Goal: Information Seeking & Learning: Learn about a topic

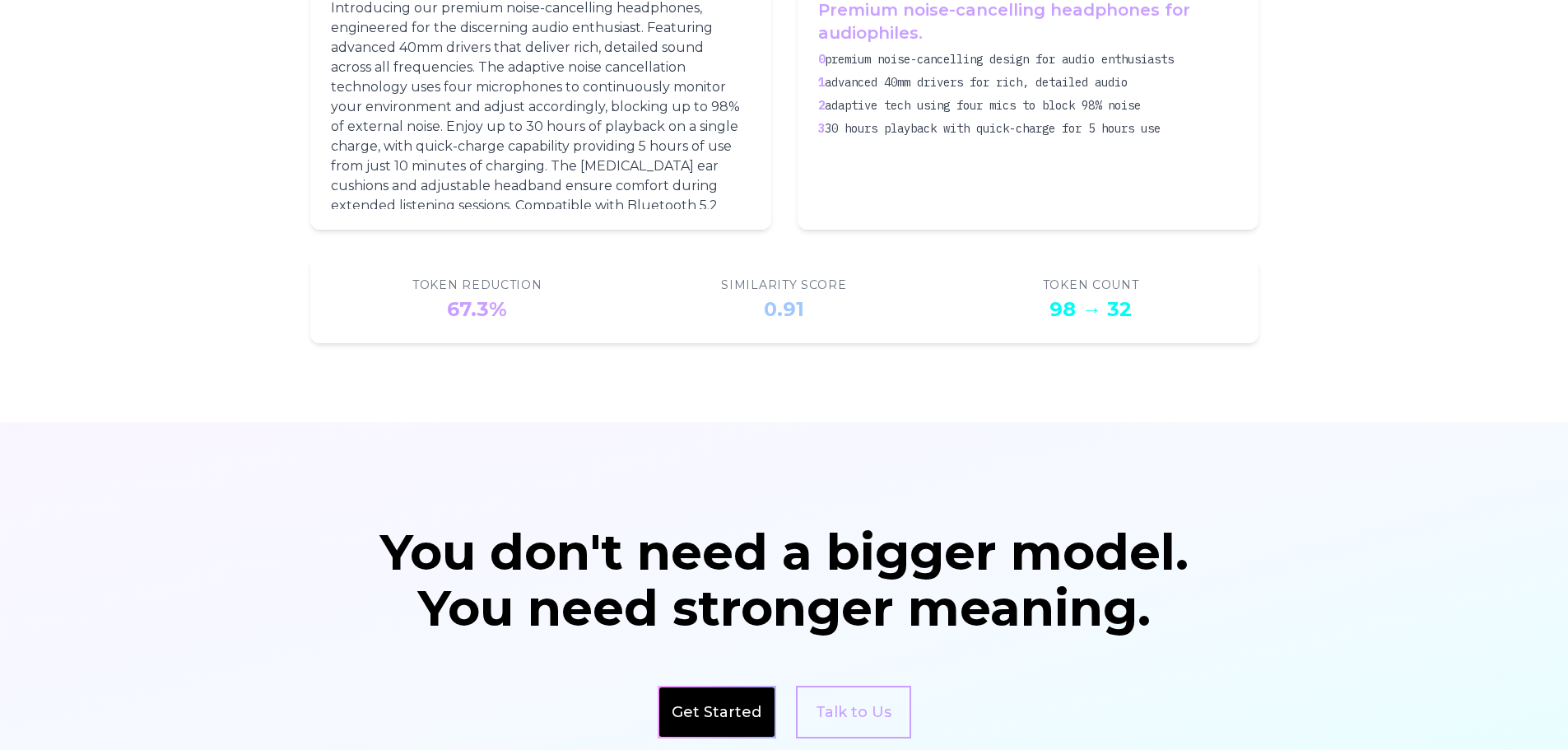
scroll to position [2753, 0]
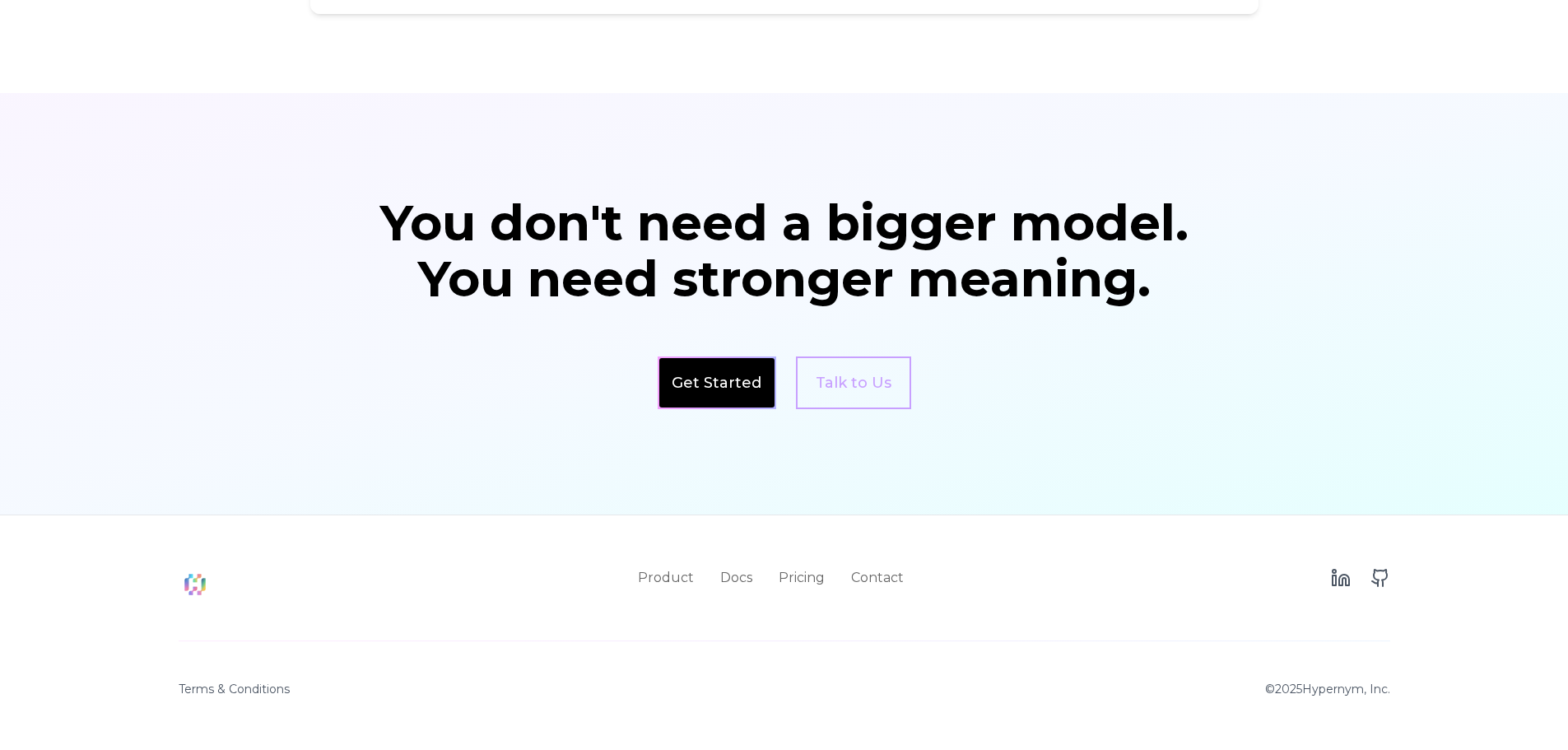
click at [705, 393] on link "Get Started" at bounding box center [717, 383] width 90 height 23
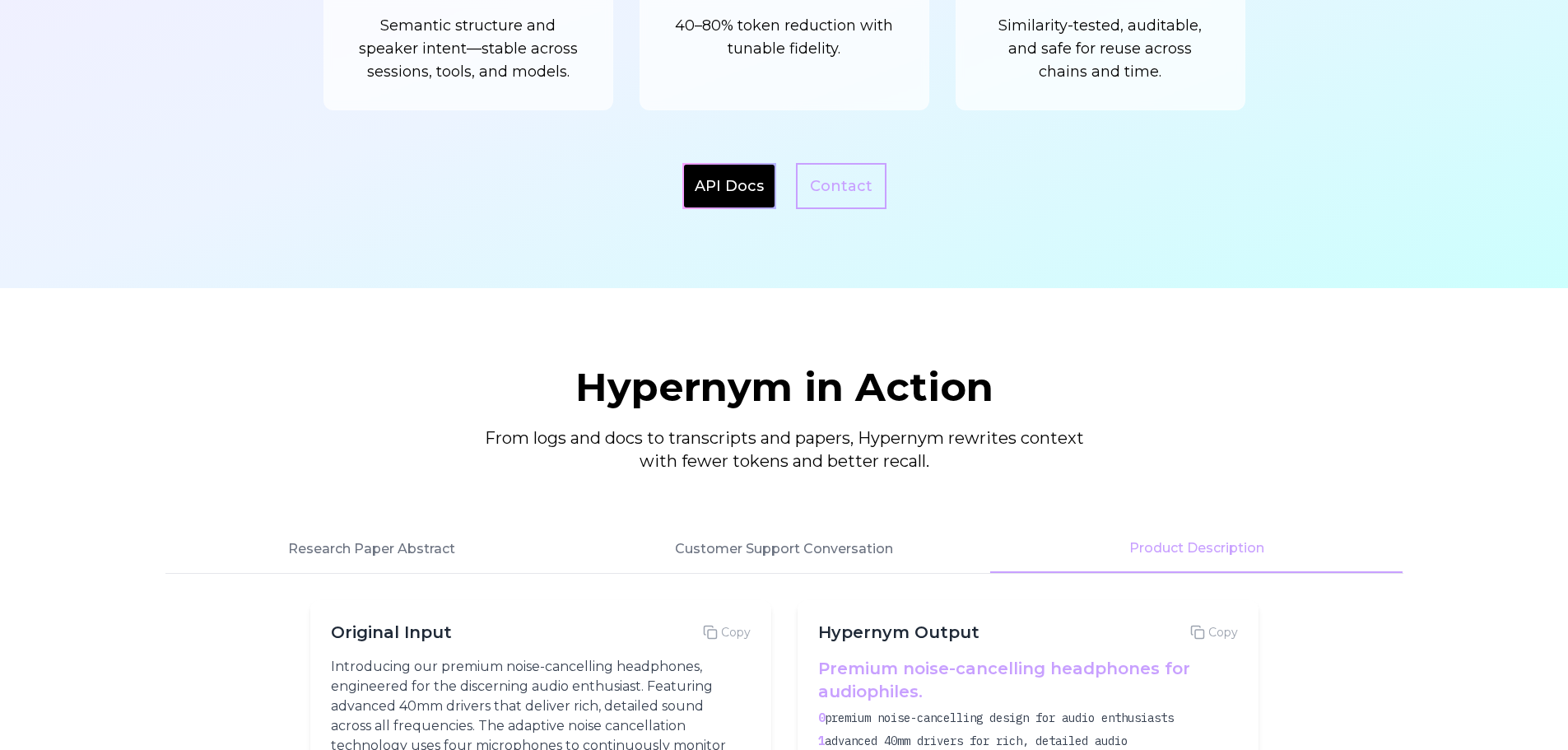
scroll to position [1354, 0]
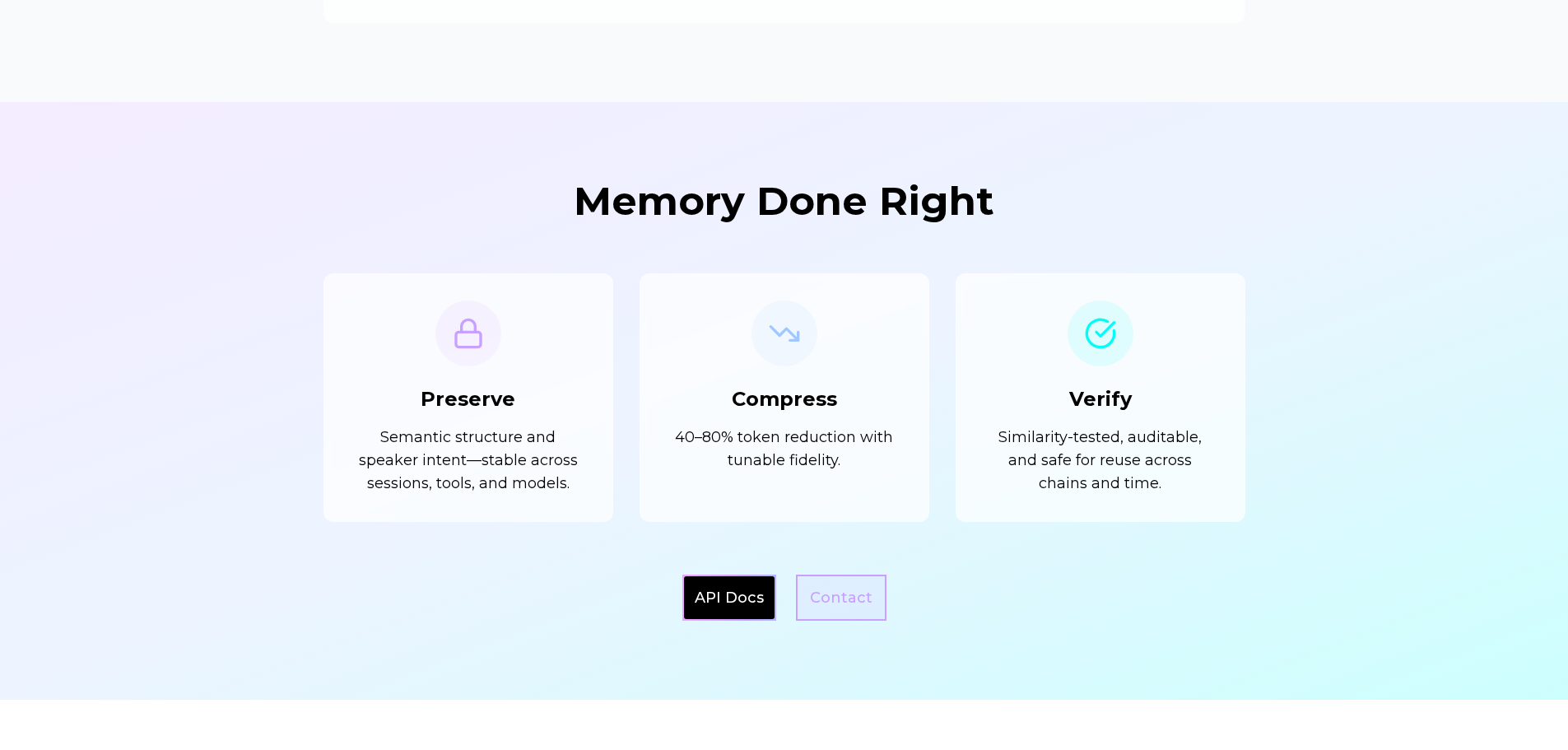
click at [829, 595] on link "Contact" at bounding box center [841, 598] width 91 height 46
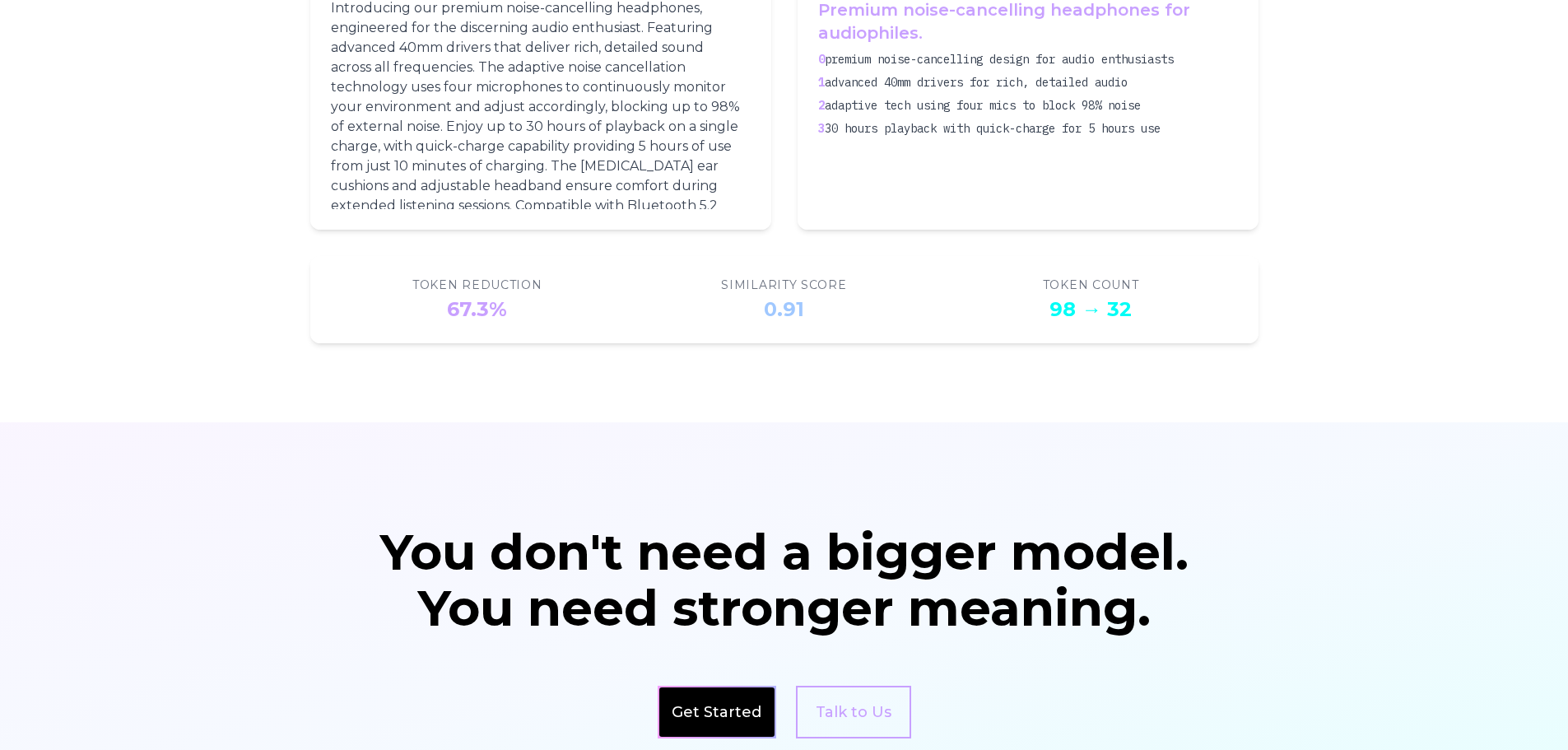
scroll to position [2753, 0]
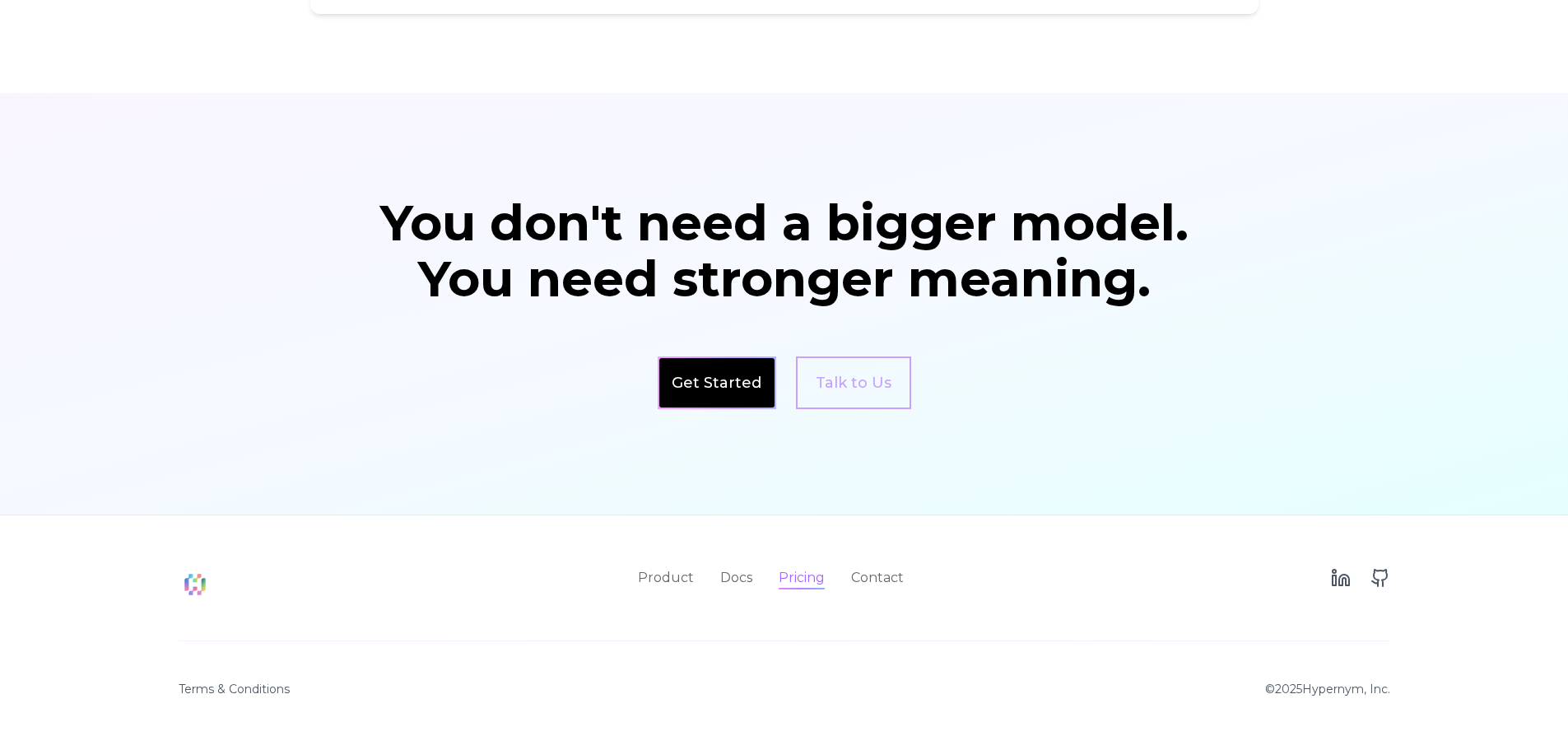
click at [814, 578] on link "Pricing" at bounding box center [801, 578] width 46 height 20
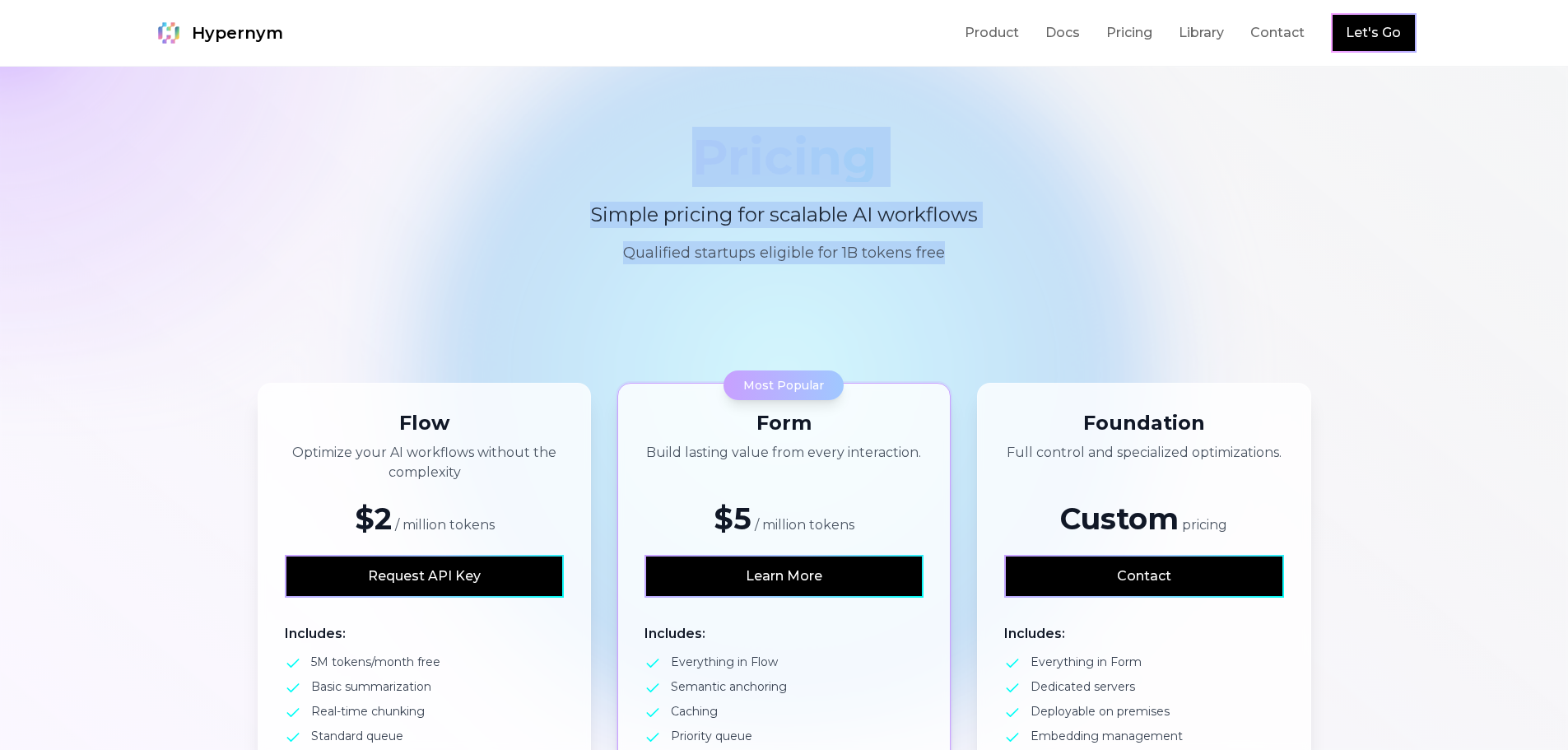
drag, startPoint x: 637, startPoint y: 158, endPoint x: 1053, endPoint y: 294, distance: 437.7
click at [1053, 294] on section "Pricing Simple pricing for scalable AI workflows Qualified startups eligible fo…" at bounding box center [784, 198] width 1568 height 263
click at [1037, 287] on section "Pricing Simple pricing for scalable AI workflows Qualified startups eligible fo…" at bounding box center [784, 198] width 1568 height 263
drag, startPoint x: 992, startPoint y: 294, endPoint x: 590, endPoint y: 84, distance: 453.5
click at [590, 84] on section "Pricing Simple pricing for scalable AI workflows Qualified startups eligible fo…" at bounding box center [784, 198] width 1568 height 263
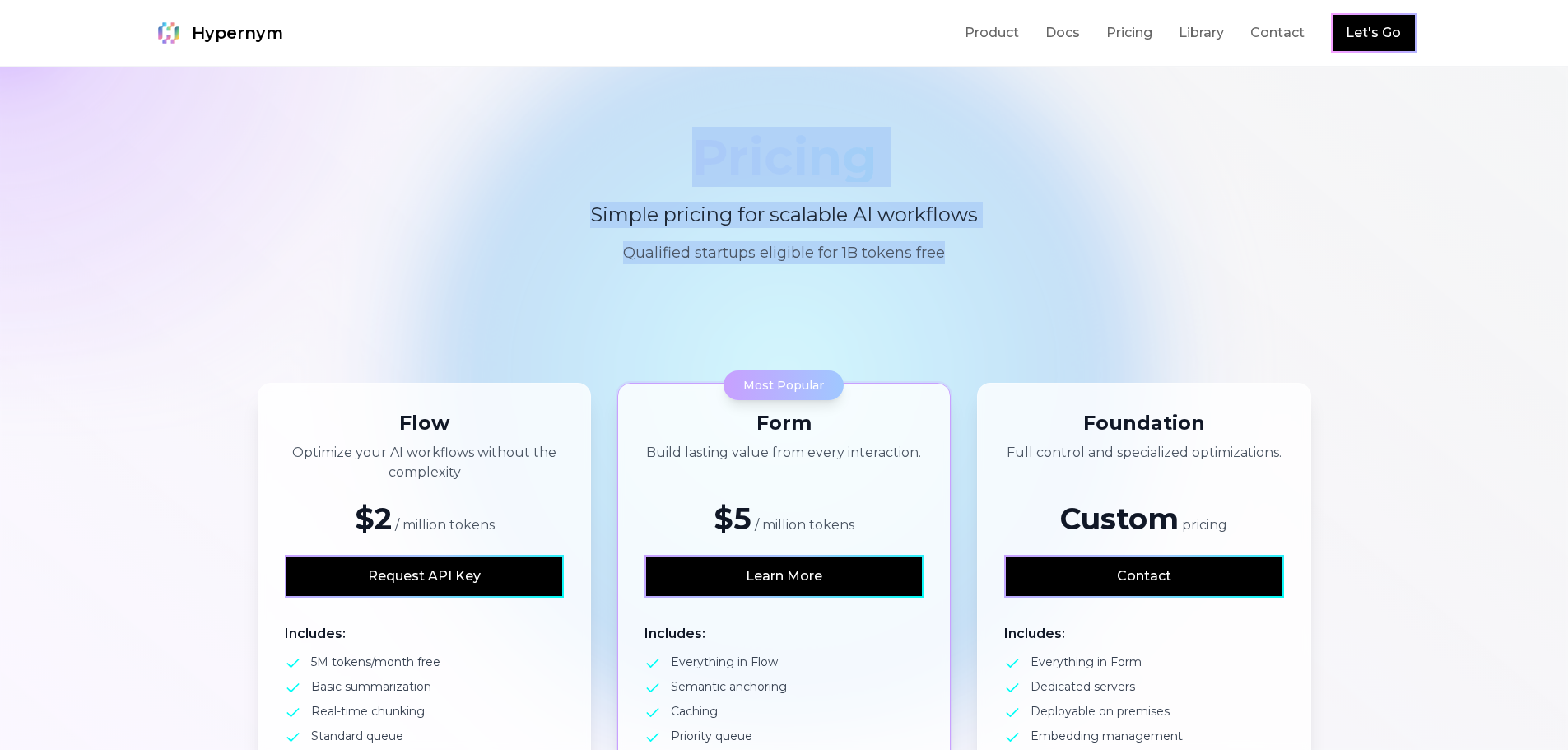
click at [578, 103] on section "Pricing Simple pricing for scalable AI workflows Qualified startups eligible fo…" at bounding box center [784, 198] width 1568 height 263
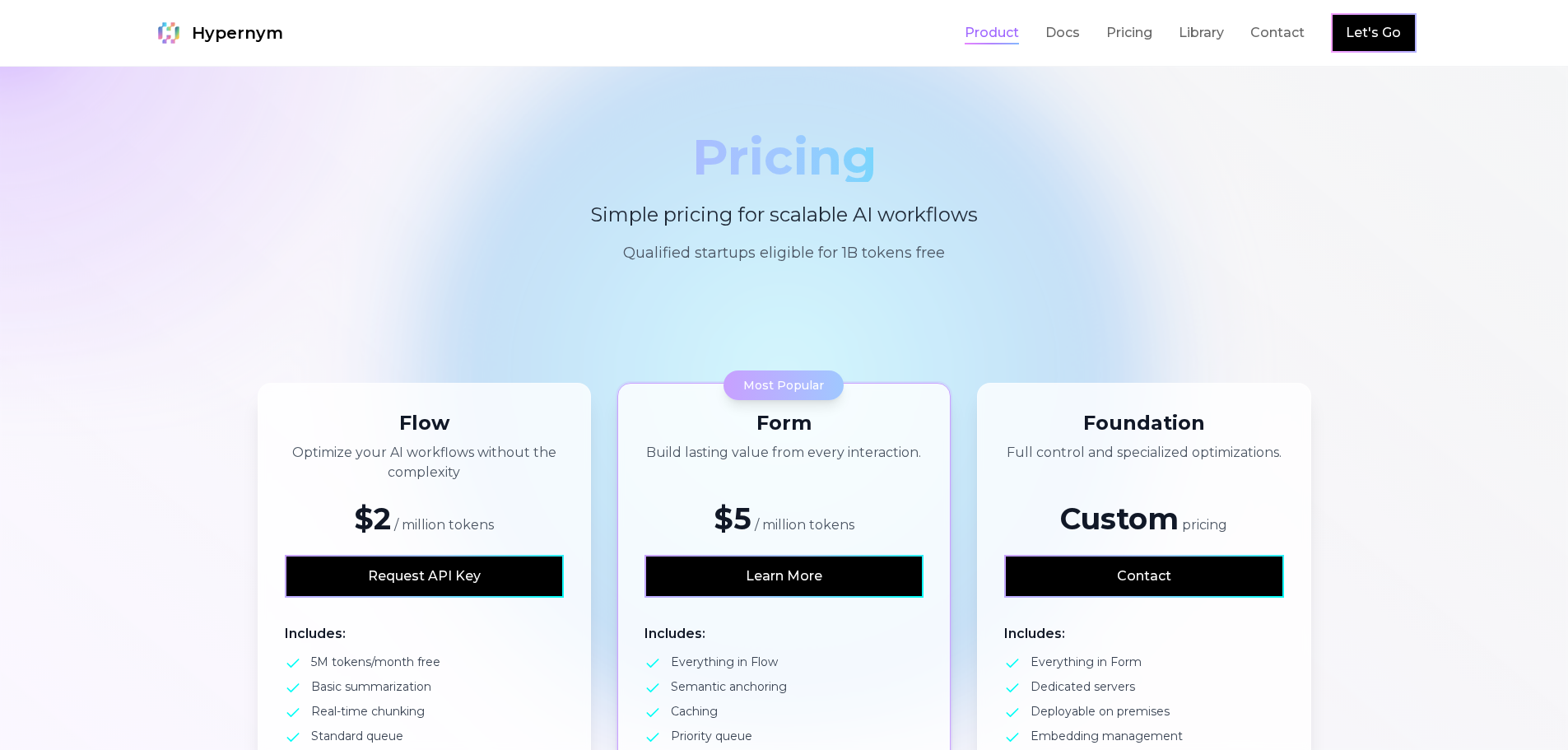
click at [1001, 30] on link "Product" at bounding box center [991, 33] width 54 height 20
